Goal: Task Accomplishment & Management: Use online tool/utility

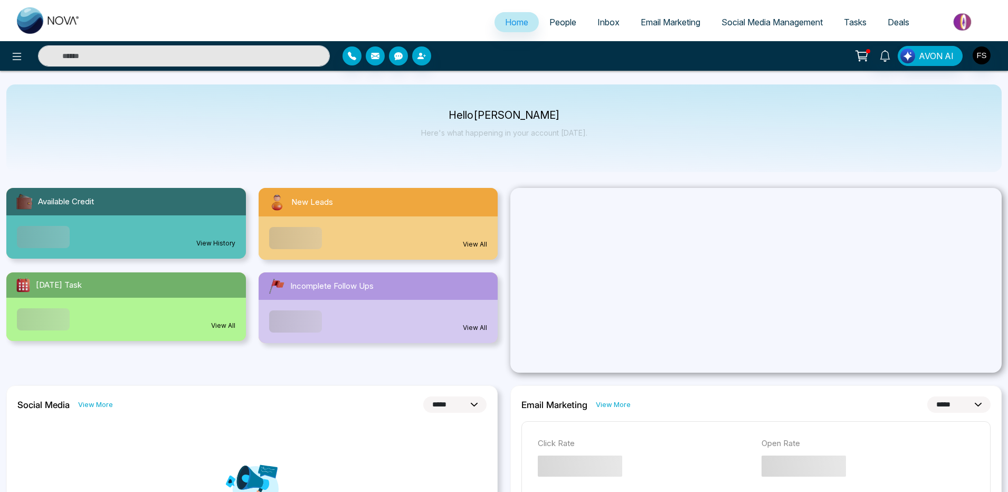
select select "*"
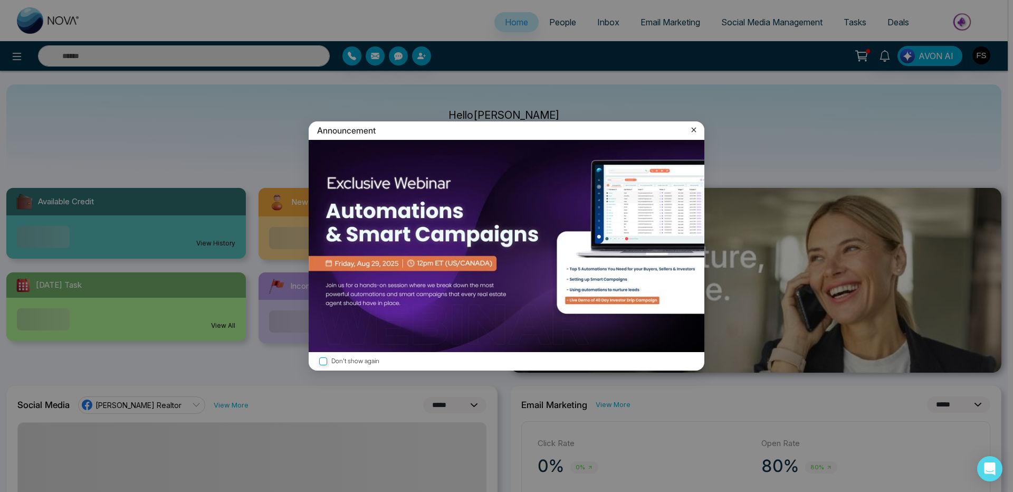
click at [696, 130] on icon at bounding box center [694, 130] width 11 height 11
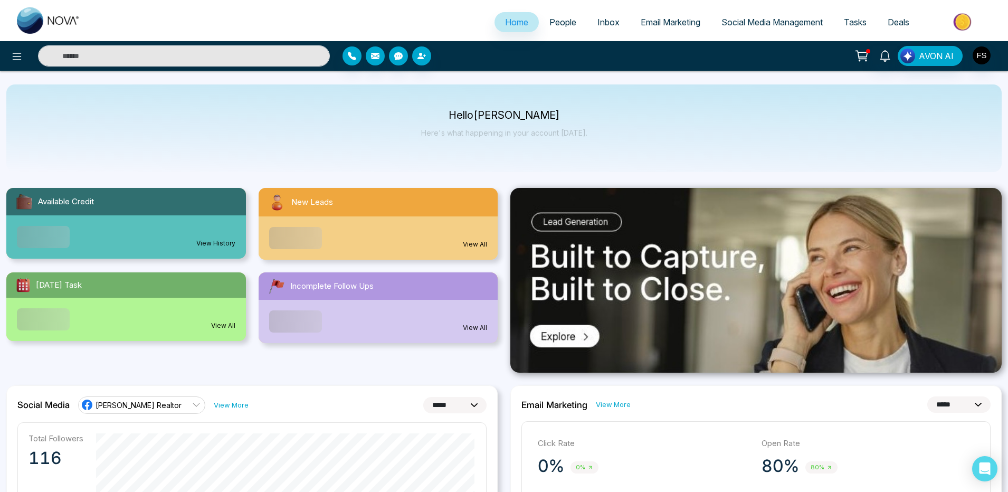
click at [651, 26] on span "Email Marketing" at bounding box center [671, 22] width 60 height 11
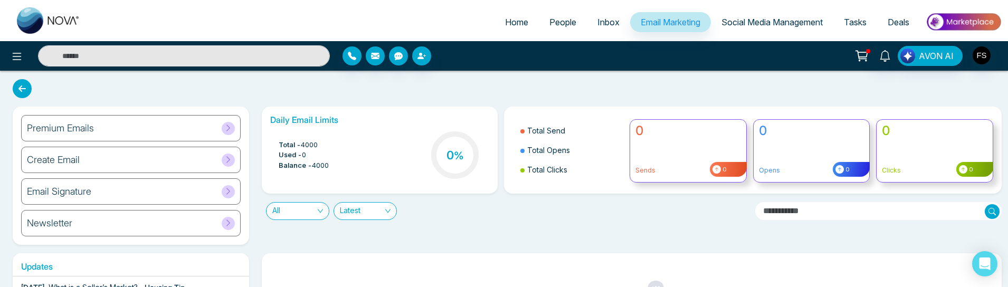
click at [78, 129] on h6 "Premium Emails" at bounding box center [60, 128] width 67 height 12
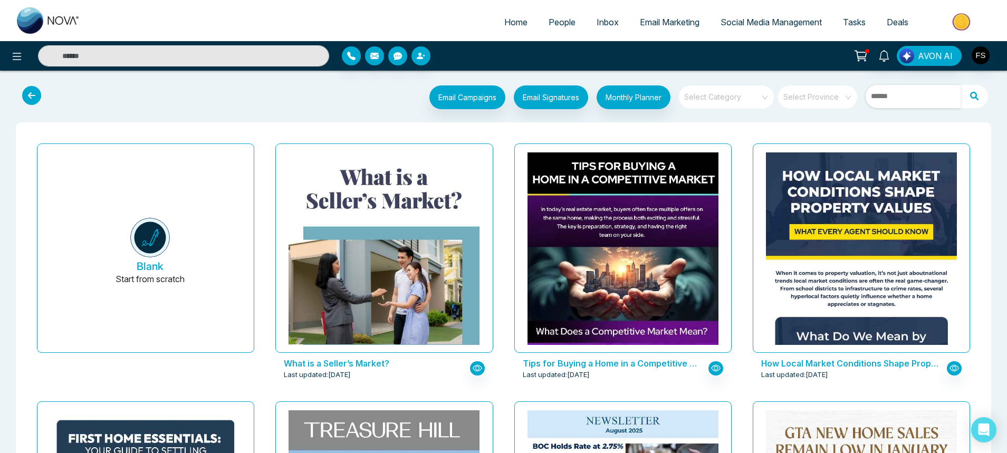
click at [896, 102] on input "text" at bounding box center [913, 96] width 95 height 23
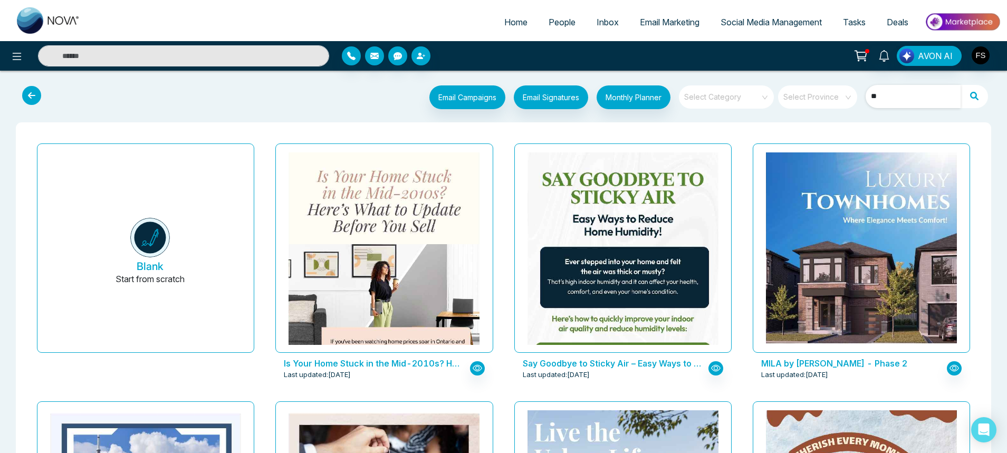
type input "*"
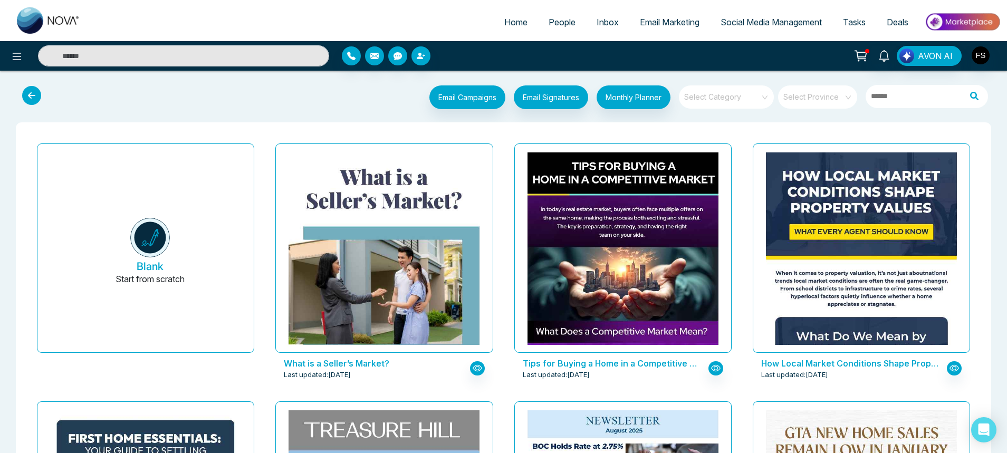
click at [895, 113] on div "Email Campaigns Start from scratch? View my campaigns Email Signatures Monthly …" at bounding box center [503, 98] width 991 height 35
click at [718, 103] on span at bounding box center [723, 96] width 76 height 23
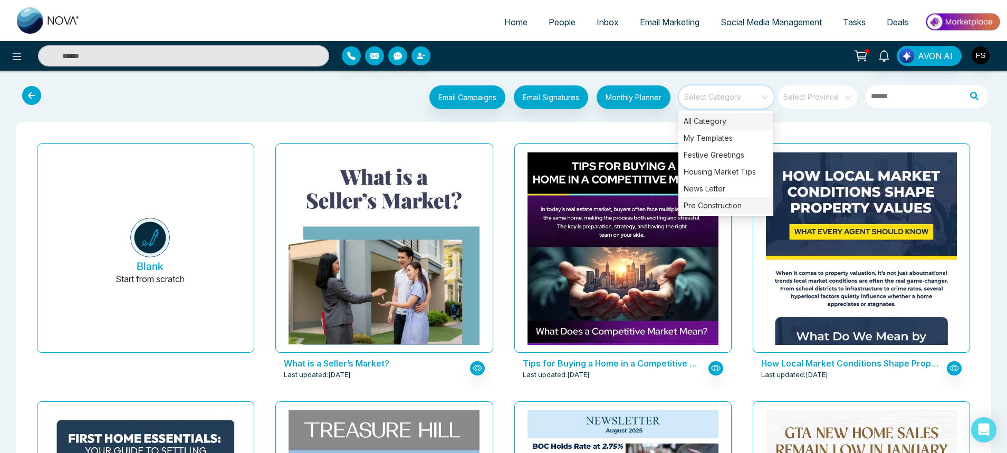
click at [703, 198] on div "Pre Construction" at bounding box center [726, 205] width 95 height 17
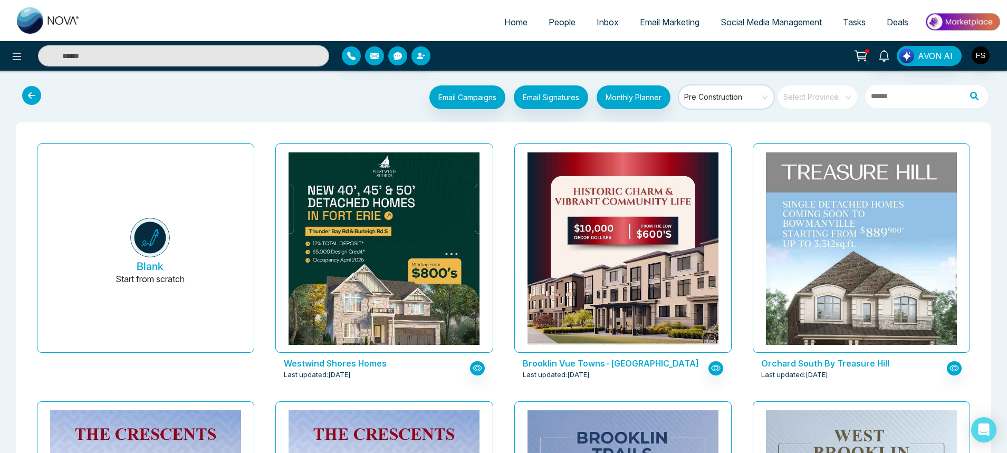
click at [756, 100] on span "Pre Construction" at bounding box center [727, 97] width 86 height 16
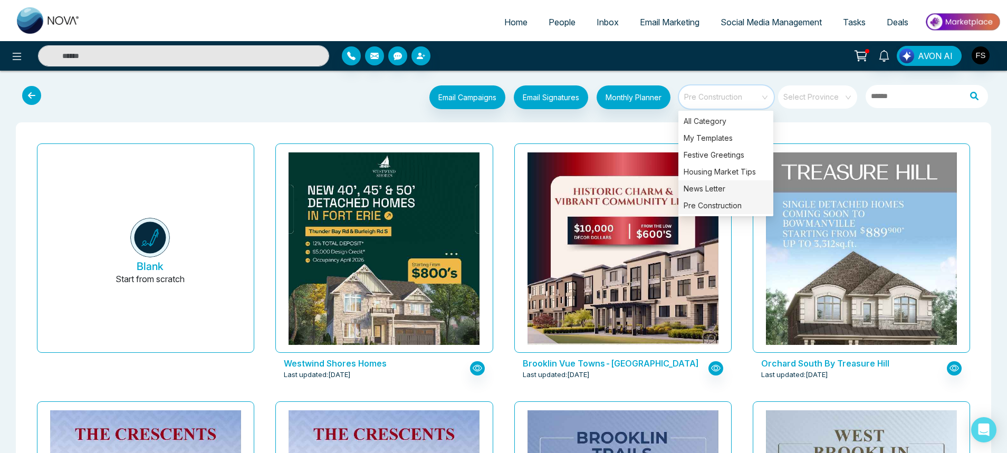
click at [697, 184] on div "News Letter" at bounding box center [726, 188] width 95 height 17
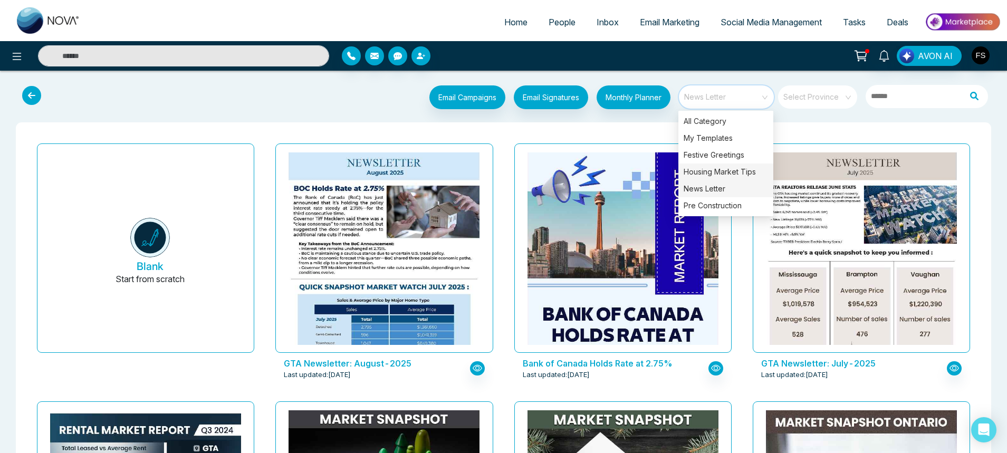
click at [701, 173] on div "Housing Market Tips" at bounding box center [726, 172] width 95 height 17
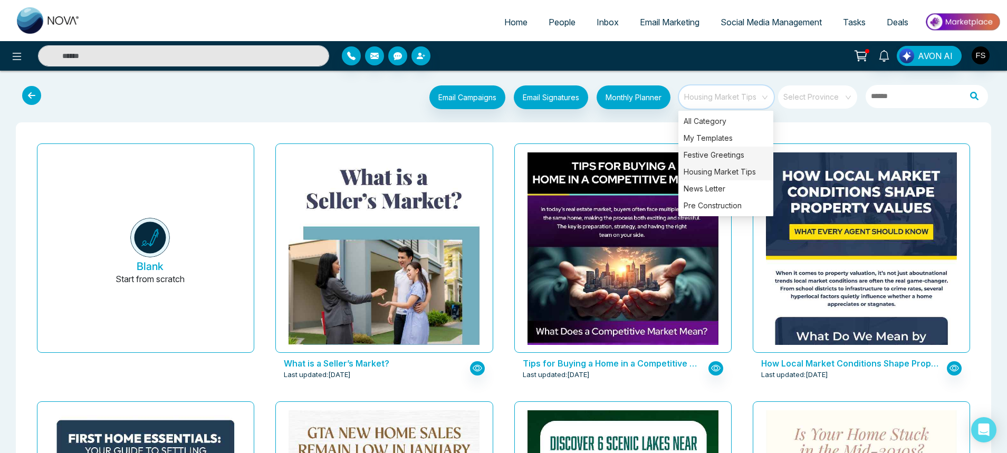
click at [715, 152] on div "Festive Greetings" at bounding box center [726, 155] width 95 height 17
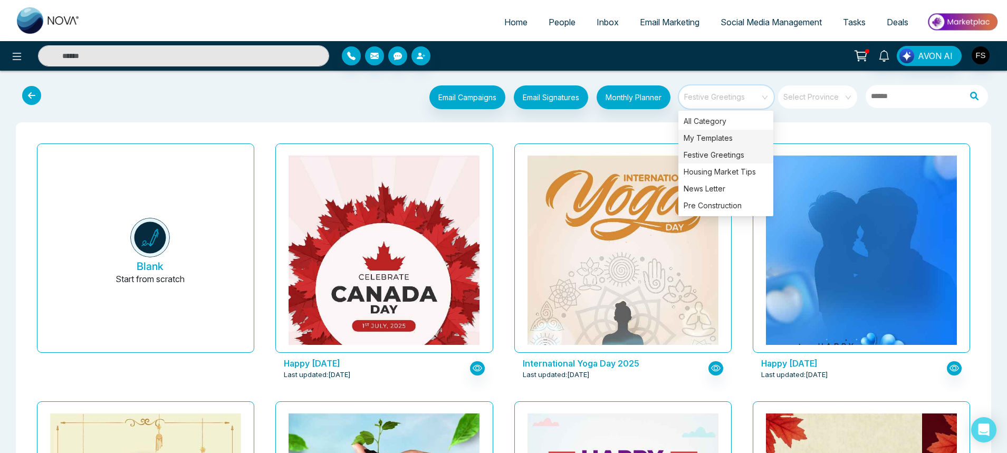
click at [720, 137] on div "My Templates" at bounding box center [726, 138] width 95 height 17
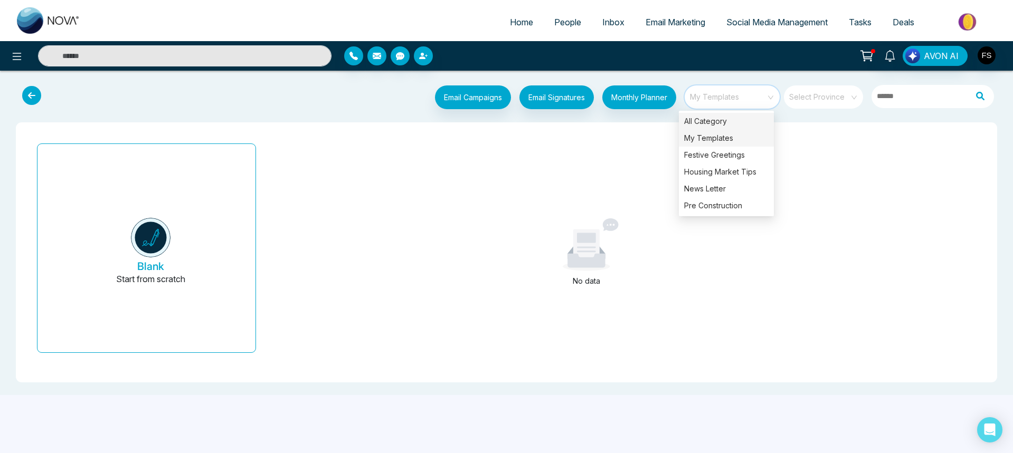
click at [708, 124] on div "All Category" at bounding box center [726, 121] width 95 height 17
